Goal: Navigation & Orientation: Find specific page/section

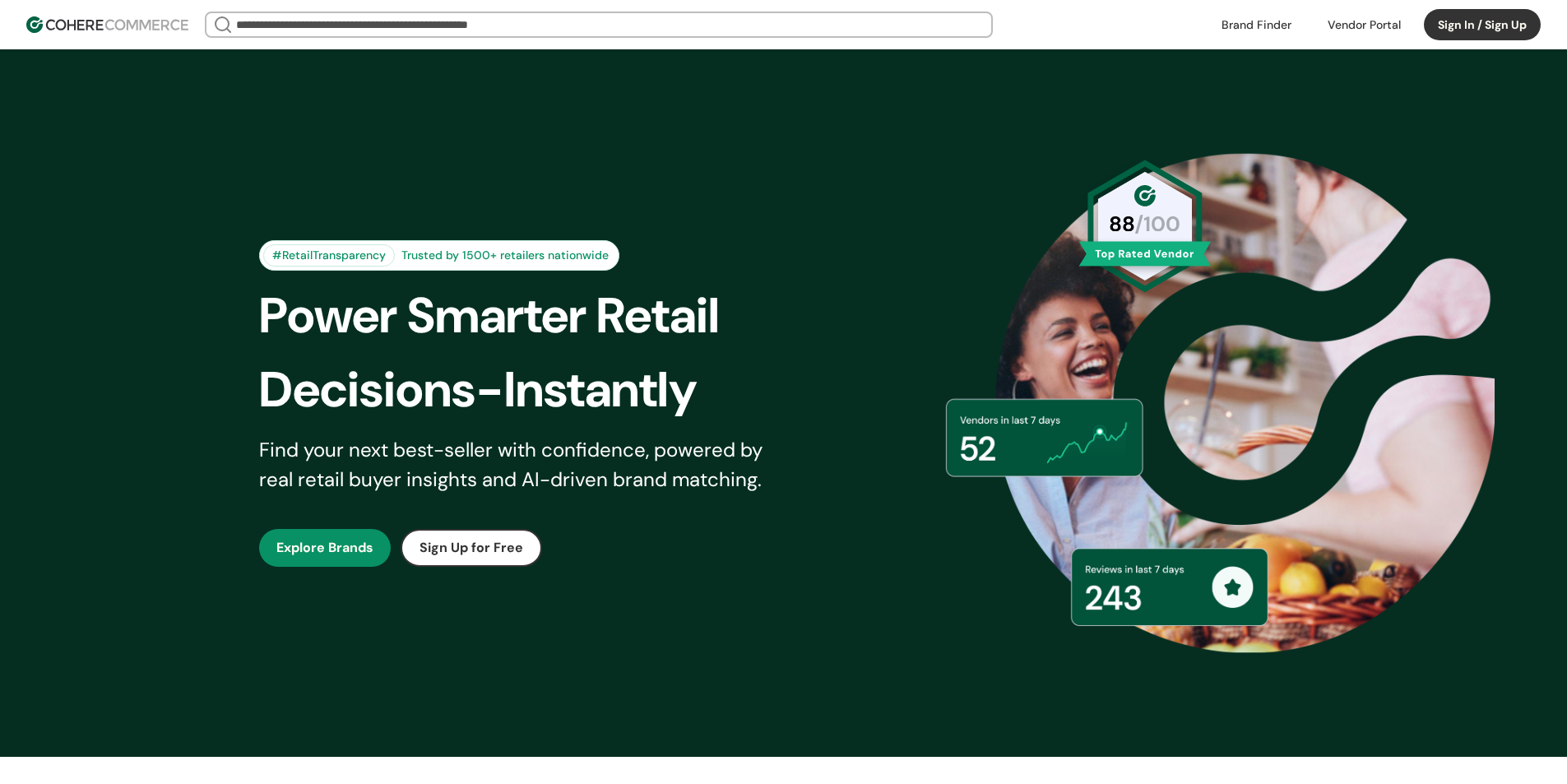
click at [101, 18] on img at bounding box center [107, 25] width 162 height 17
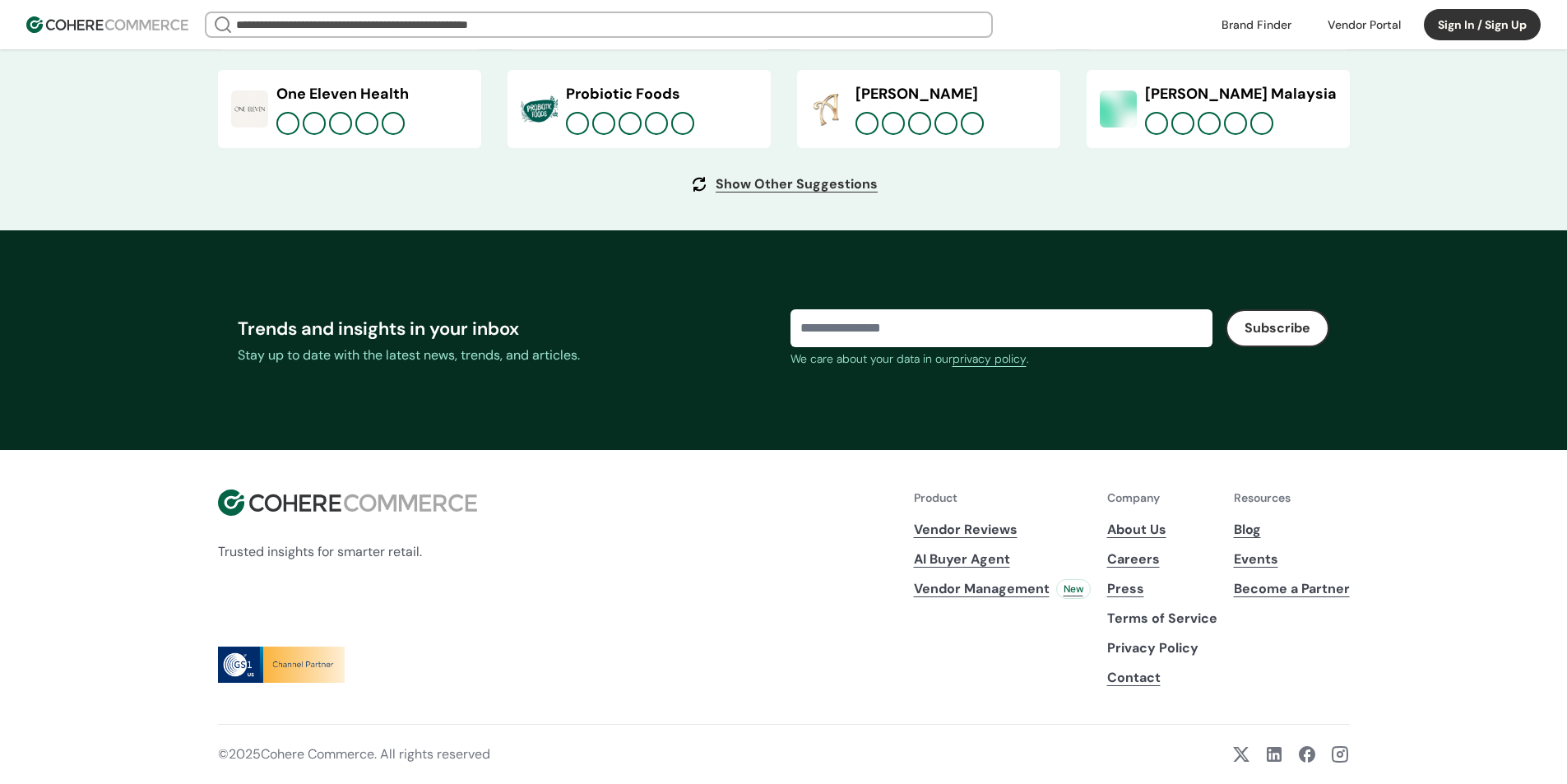
scroll to position [6477, 0]
click at [1206, 519] on link "About Us" at bounding box center [1162, 529] width 110 height 19
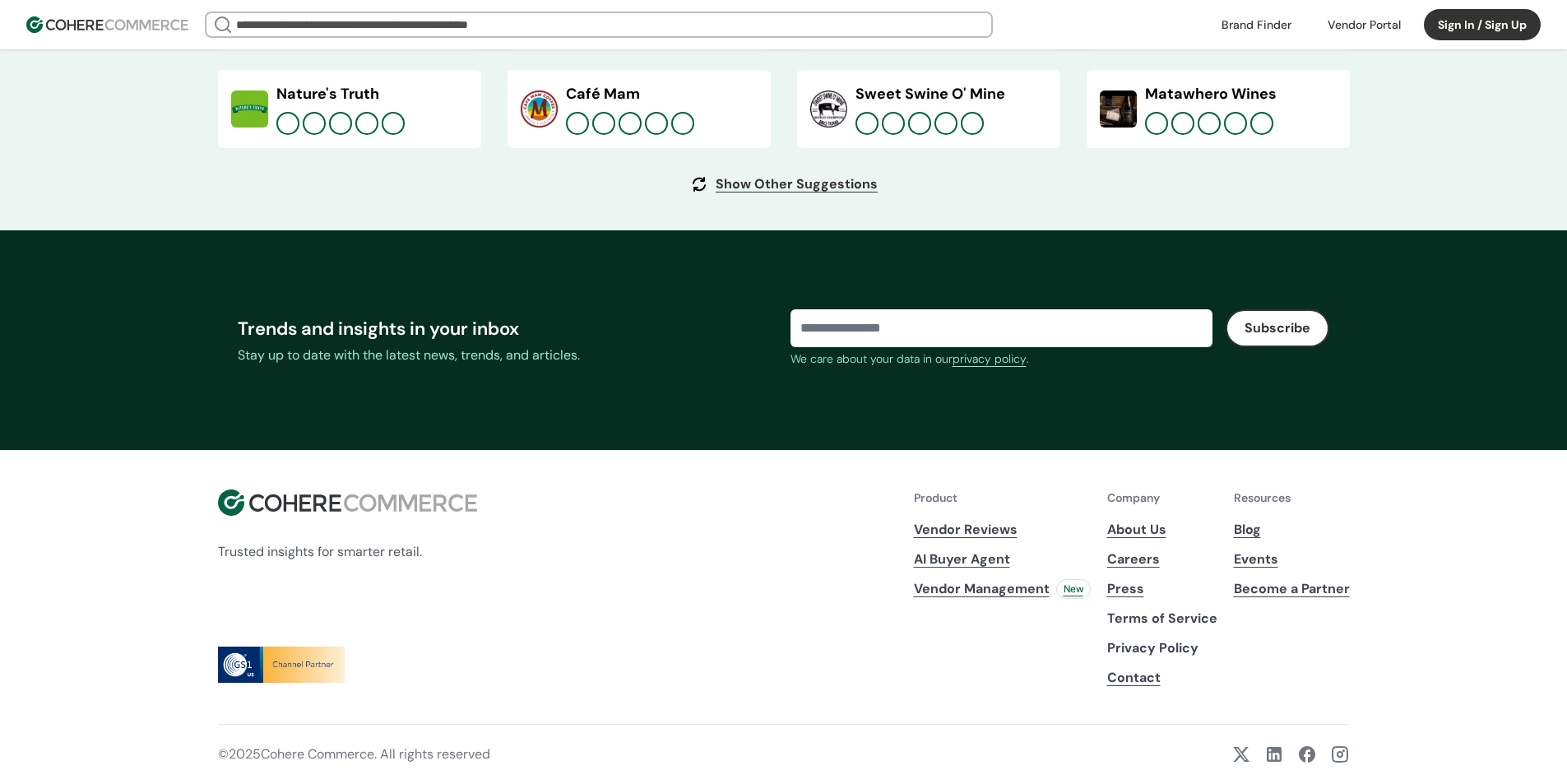
scroll to position [6477, 0]
